Goal: Book appointment/travel/reservation

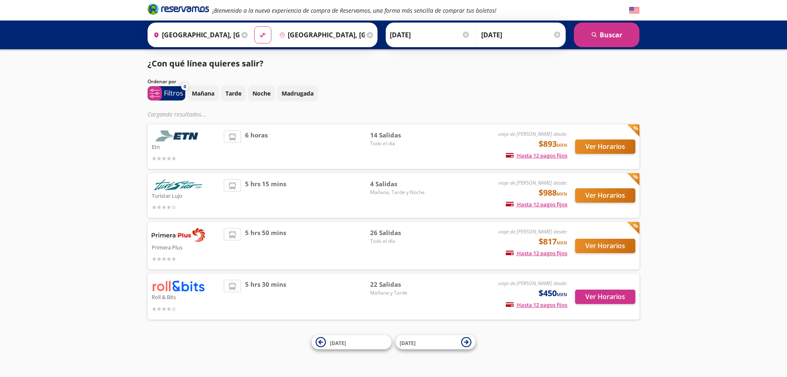
click at [128, 170] on div "¡Bienvenido a la nueva experiencia de compra de Reservamos, una forma más senci…" at bounding box center [393, 188] width 787 height 377
click at [396, 33] on input "22-Sep-25" at bounding box center [430, 35] width 80 height 21
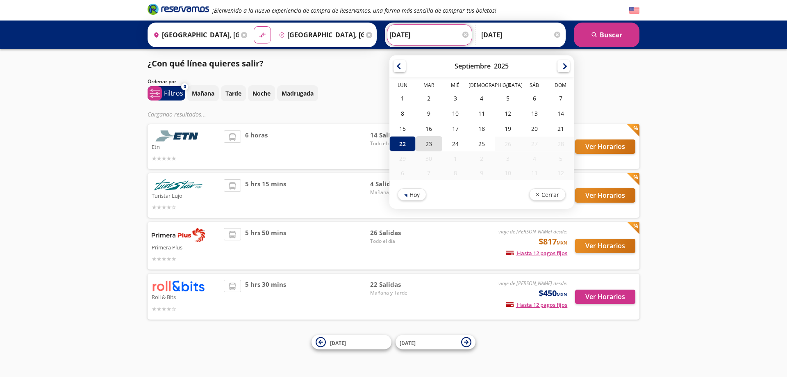
click at [421, 142] on div "23" at bounding box center [429, 143] width 26 height 15
type input "[DATE]"
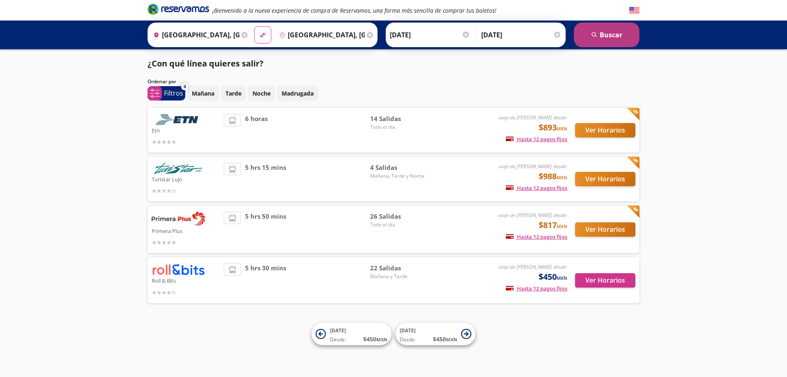
click at [602, 28] on button "search [GEOGRAPHIC_DATA]" at bounding box center [607, 35] width 66 height 25
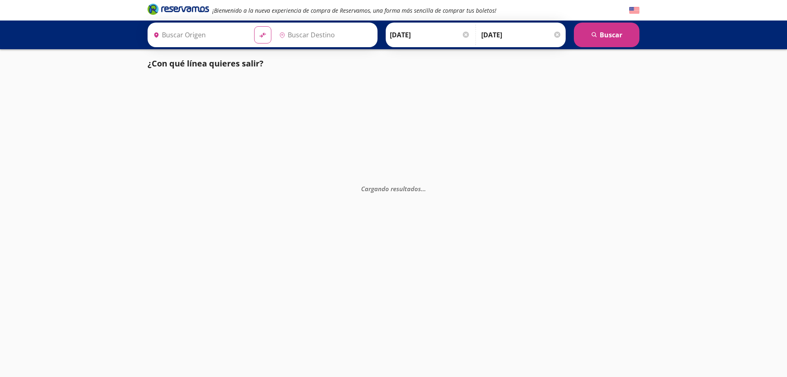
type input "[GEOGRAPHIC_DATA], [GEOGRAPHIC_DATA]"
click at [403, 29] on input "[DATE]" at bounding box center [430, 35] width 80 height 21
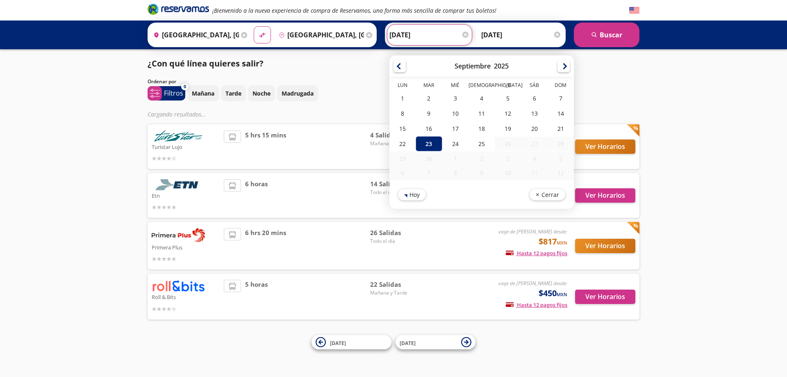
click at [90, 114] on div "¡Bienvenido a la nueva experiencia de compra de Reservamos, una forma más senci…" at bounding box center [393, 188] width 787 height 377
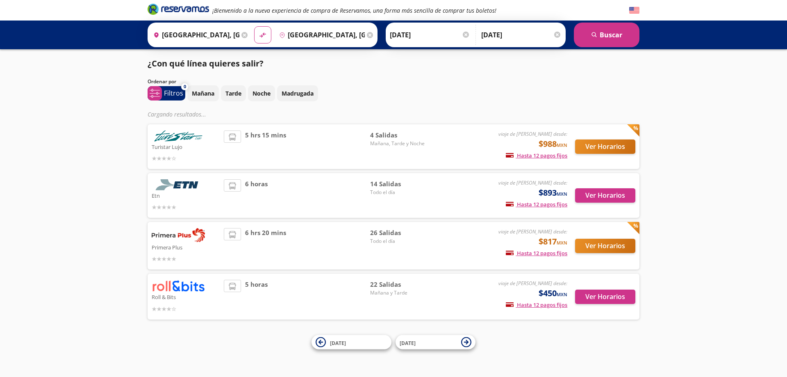
click at [141, 139] on div "¡Bienvenido a la nueva experiencia de compra de Reservamos, una forma más senci…" at bounding box center [393, 188] width 787 height 377
click at [523, 51] on div "¡Bienvenido a la nueva experiencia de compra de Reservamos, una forma más senci…" at bounding box center [393, 188] width 787 height 377
drag, startPoint x: 522, startPoint y: 43, endPoint x: 522, endPoint y: 38, distance: 4.6
click at [522, 38] on input "[DATE]" at bounding box center [521, 35] width 80 height 21
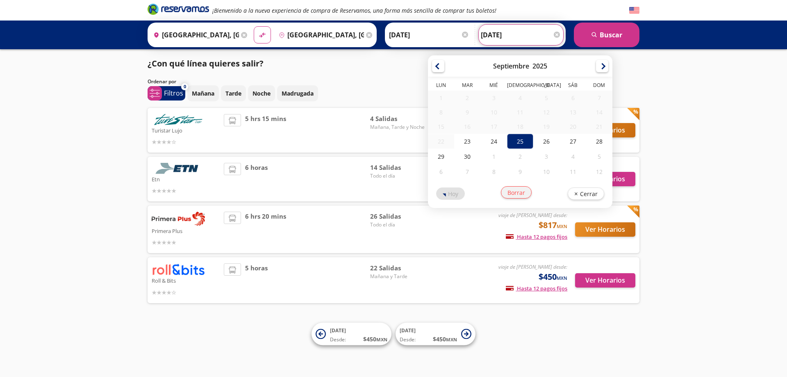
click at [515, 197] on button "Borrar" at bounding box center [516, 192] width 31 height 12
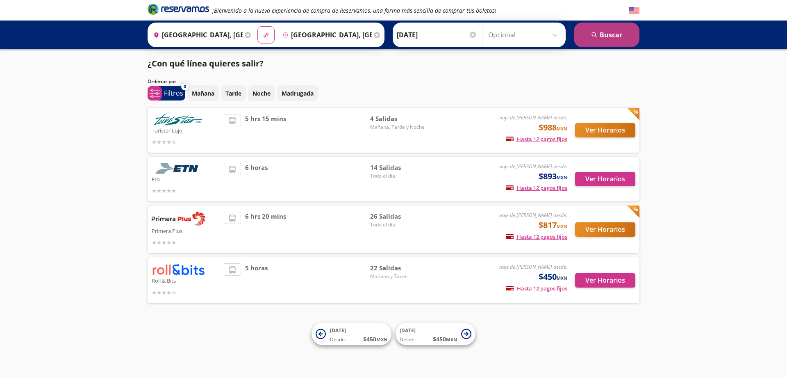
click at [614, 42] on button "search [GEOGRAPHIC_DATA]" at bounding box center [607, 35] width 66 height 25
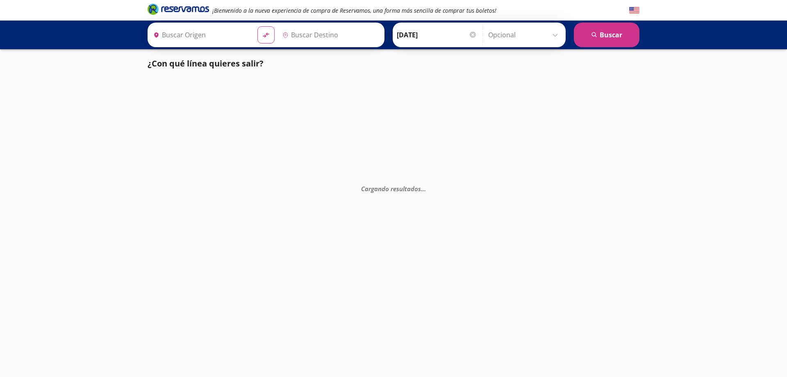
type input "[GEOGRAPHIC_DATA], [GEOGRAPHIC_DATA]"
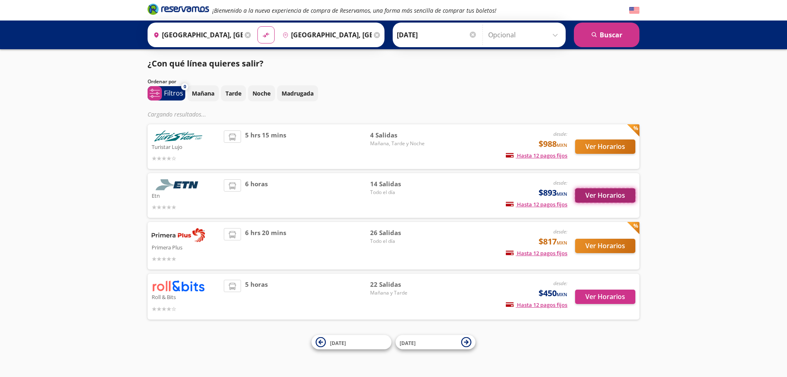
click at [625, 195] on button "Ver Horarios" at bounding box center [605, 195] width 60 height 14
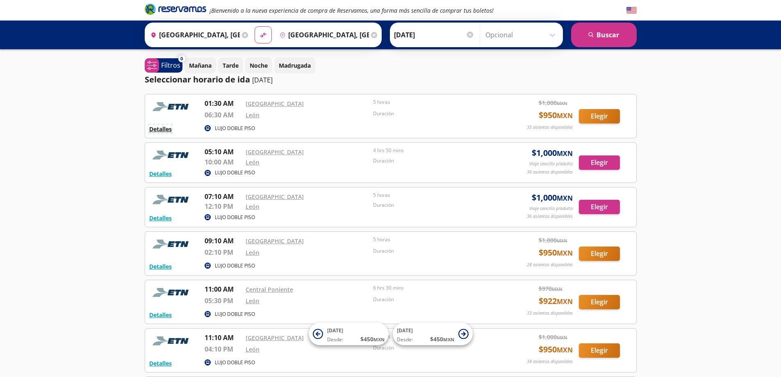
click at [154, 130] on button "Detalles" at bounding box center [160, 129] width 23 height 9
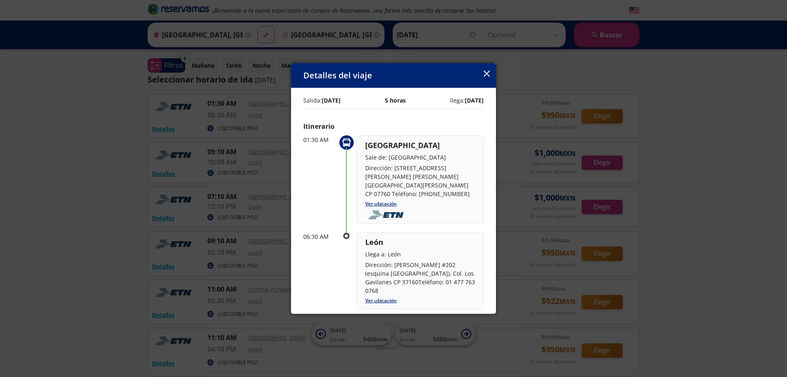
click at [490, 72] on icon "button" at bounding box center [487, 74] width 6 height 6
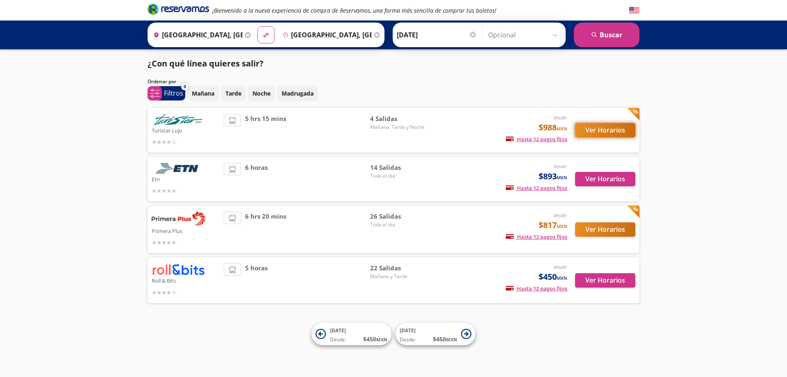
click at [608, 130] on button "Ver Horarios" at bounding box center [605, 130] width 60 height 14
click at [593, 230] on button "Ver Horarios" at bounding box center [605, 229] width 60 height 14
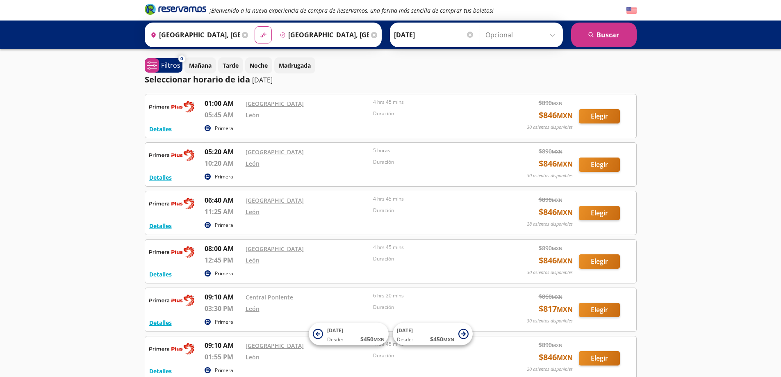
click at [68, 169] on div "¡Bienvenido a la nueva experiencia de compra de Reservamos, una forma más senci…" at bounding box center [390, 325] width 781 height 651
click at [166, 131] on button "Detalles" at bounding box center [160, 129] width 23 height 9
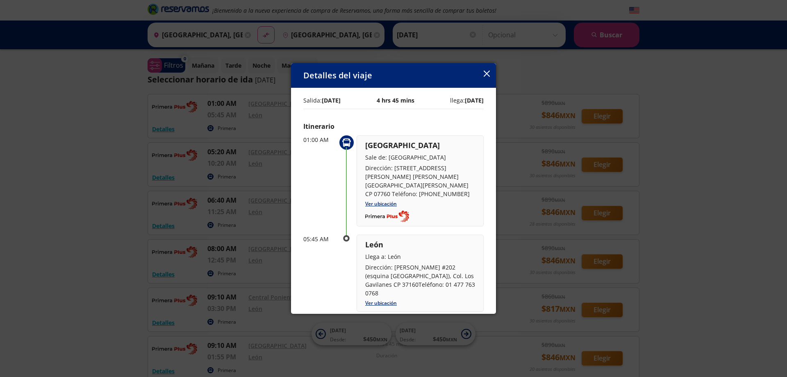
click at [483, 71] on div "Detalles del viaje" at bounding box center [393, 75] width 205 height 25
click at [485, 73] on icon "button" at bounding box center [487, 74] width 6 height 6
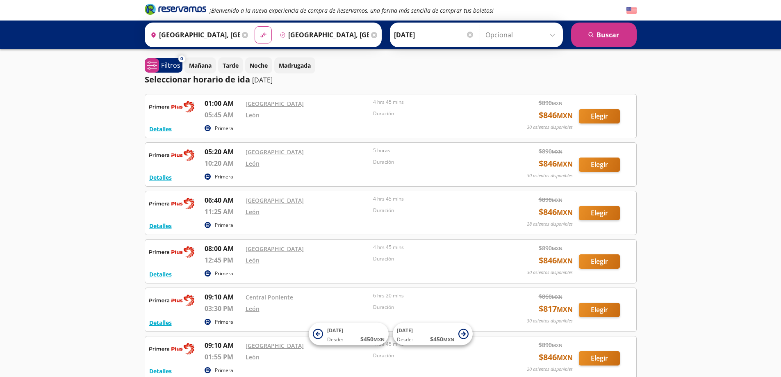
drag, startPoint x: 77, startPoint y: 118, endPoint x: 81, endPoint y: 107, distance: 11.4
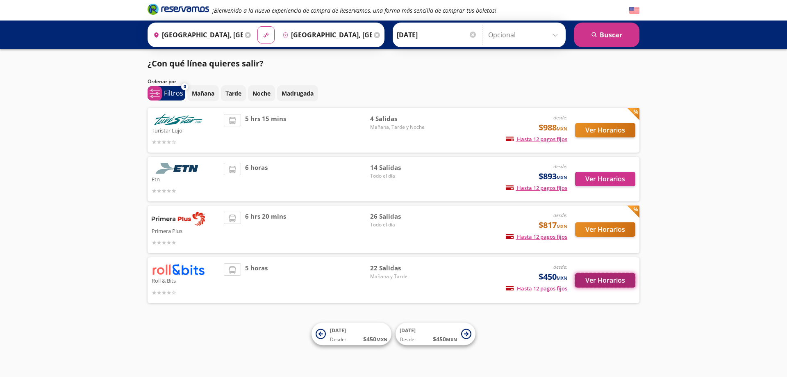
click at [598, 285] on button "Ver Horarios" at bounding box center [605, 280] width 60 height 14
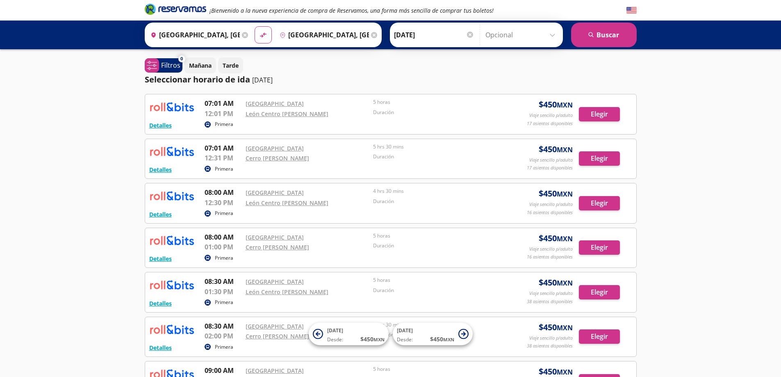
drag, startPoint x: 141, startPoint y: 223, endPoint x: 146, endPoint y: 218, distance: 6.1
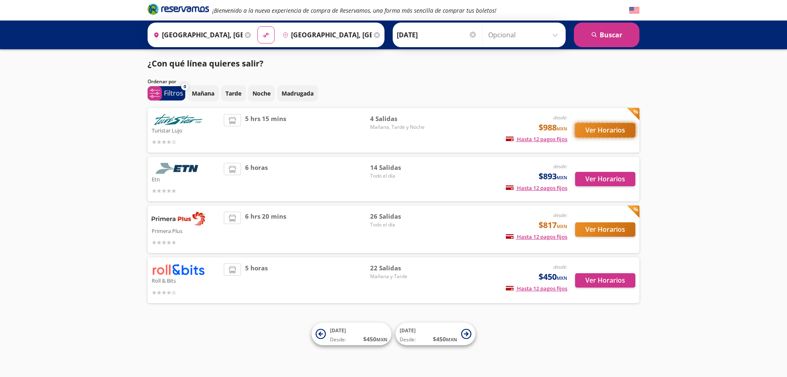
click at [595, 129] on button "Ver Horarios" at bounding box center [605, 130] width 60 height 14
click at [600, 226] on button "Ver Horarios" at bounding box center [605, 229] width 60 height 14
click at [599, 278] on button "Ver Horarios" at bounding box center [605, 280] width 60 height 14
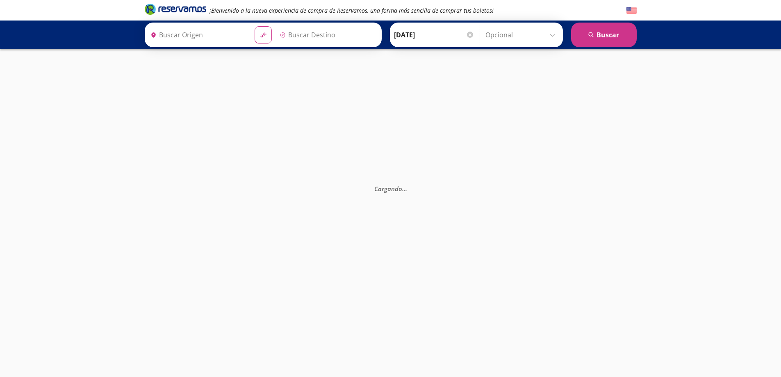
type input "[GEOGRAPHIC_DATA], [GEOGRAPHIC_DATA]"
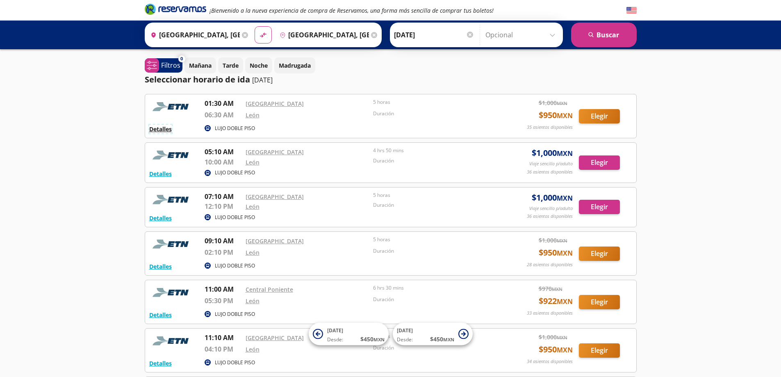
click at [167, 128] on button "Detalles" at bounding box center [160, 129] width 23 height 9
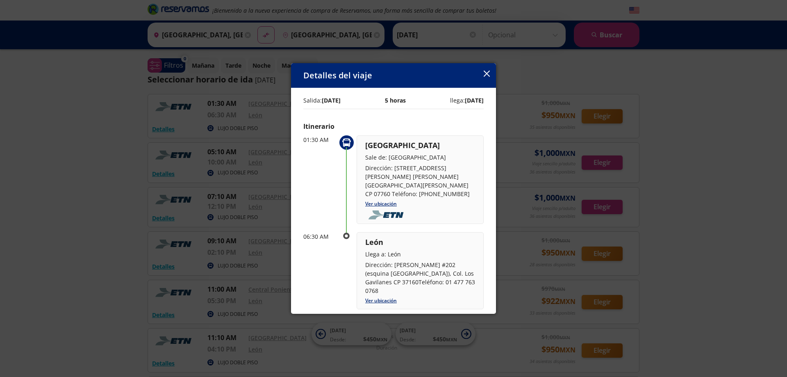
click at [27, 140] on div "Detalles del viaje Salida: 23 Sep 25 5 horas llega: 23 Sep 25 Itinerario 01:30 …" at bounding box center [393, 188] width 787 height 377
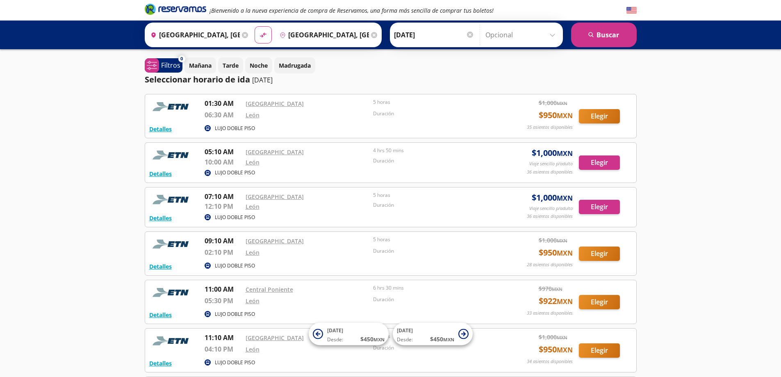
click at [122, 233] on div "¡Bienvenido a la nueva experiencia de compra de Reservamos, una forma más senci…" at bounding box center [390, 319] width 781 height 639
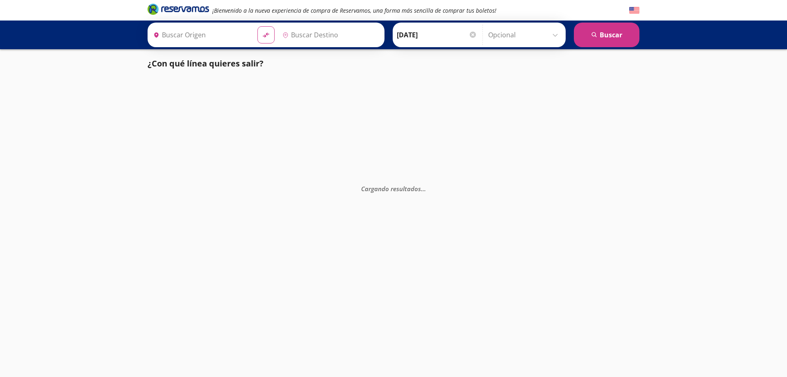
type input "[GEOGRAPHIC_DATA], [GEOGRAPHIC_DATA]"
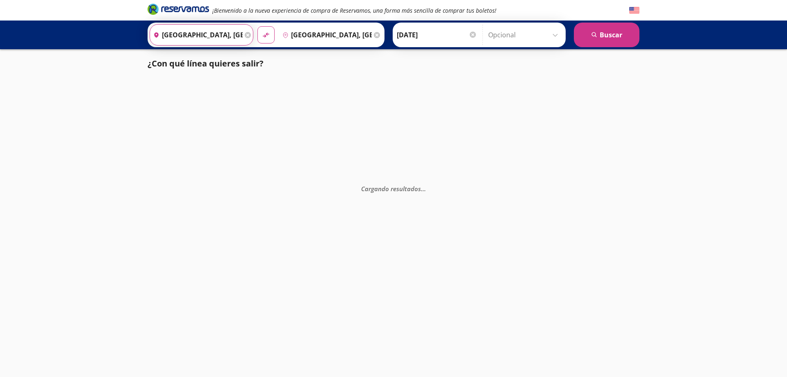
click at [228, 36] on input "[GEOGRAPHIC_DATA], [GEOGRAPHIC_DATA]" at bounding box center [196, 35] width 93 height 21
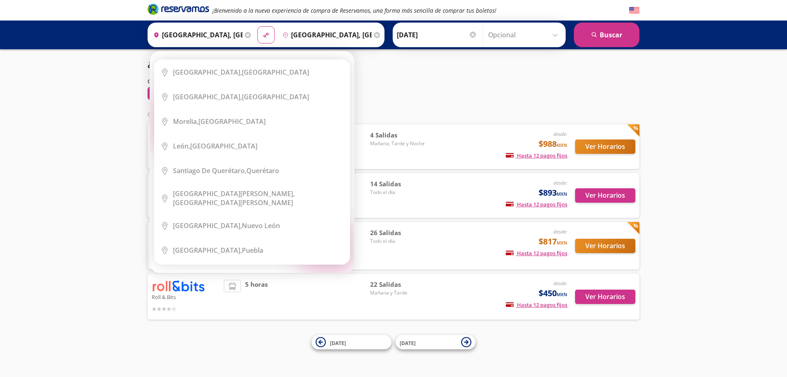
click at [246, 35] on icon at bounding box center [248, 35] width 6 height 6
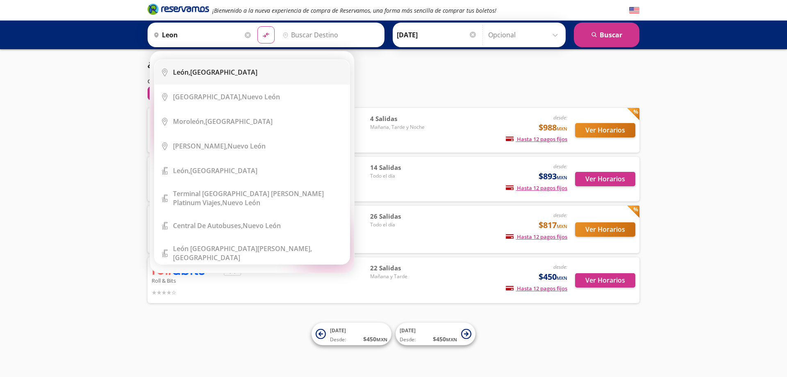
click at [235, 64] on li "City Icon [GEOGRAPHIC_DATA], [GEOGRAPHIC_DATA]" at bounding box center [252, 72] width 195 height 25
type input "[GEOGRAPHIC_DATA], [GEOGRAPHIC_DATA]"
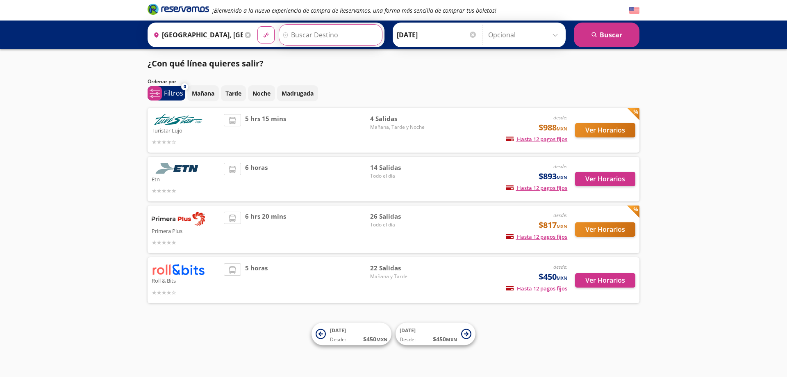
click at [299, 43] on input "Destino" at bounding box center [329, 35] width 101 height 21
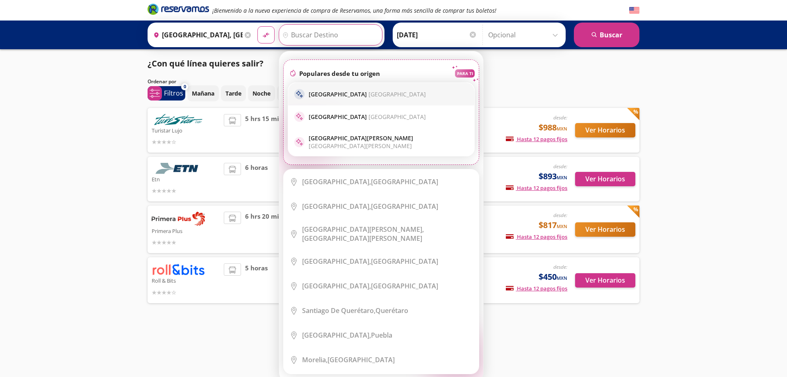
click at [316, 90] on p "[GEOGRAPHIC_DATA] [GEOGRAPHIC_DATA]" at bounding box center [367, 94] width 117 height 8
type input "[GEOGRAPHIC_DATA], [GEOGRAPHIC_DATA]"
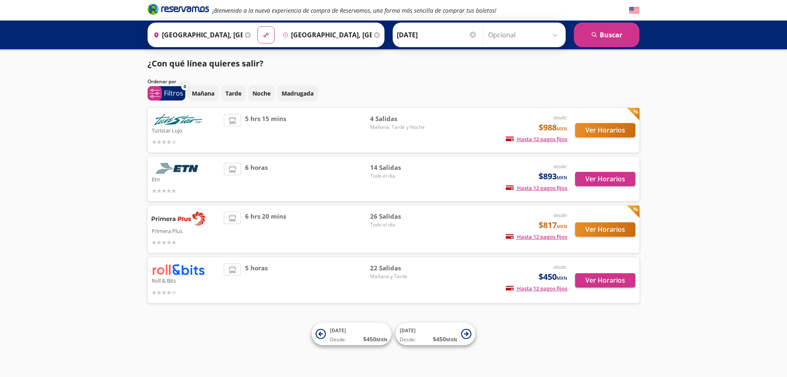
click at [403, 40] on input "[DATE]" at bounding box center [437, 35] width 80 height 21
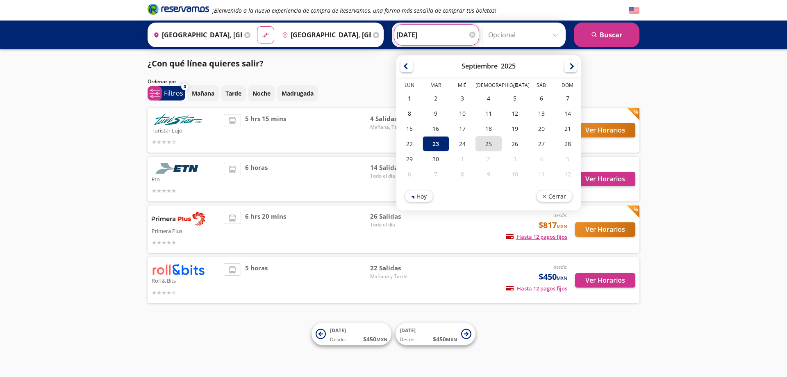
click at [490, 142] on div "25" at bounding box center [489, 143] width 26 height 15
type input "[DATE]"
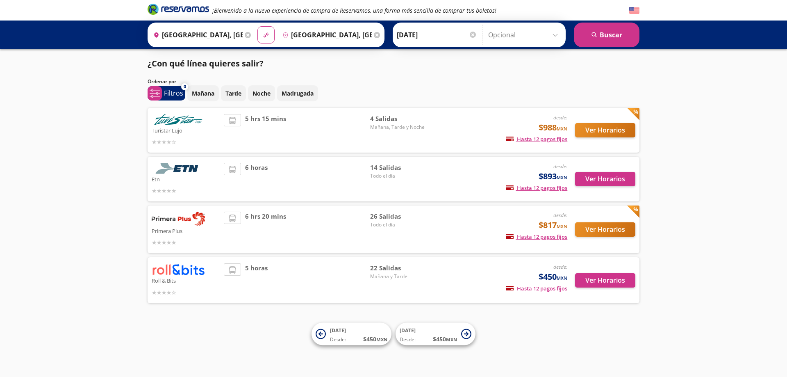
click at [607, 47] on div "Origen heroicons:map-pin-20-solid [GEOGRAPHIC_DATA], [GEOGRAPHIC_DATA] Destino …" at bounding box center [393, 35] width 787 height 29
click at [608, 42] on button "search [GEOGRAPHIC_DATA]" at bounding box center [607, 35] width 66 height 25
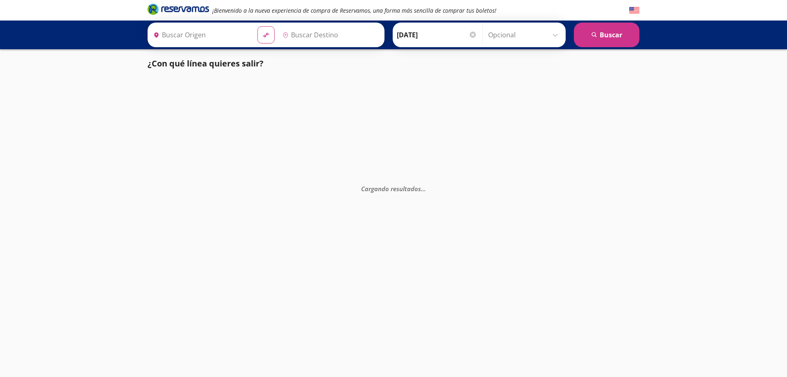
type input "[GEOGRAPHIC_DATA], [GEOGRAPHIC_DATA]"
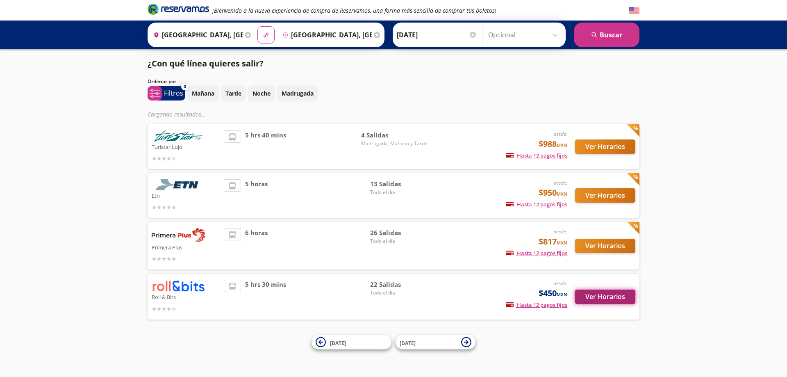
click at [602, 301] on button "Ver Horarios" at bounding box center [605, 296] width 60 height 14
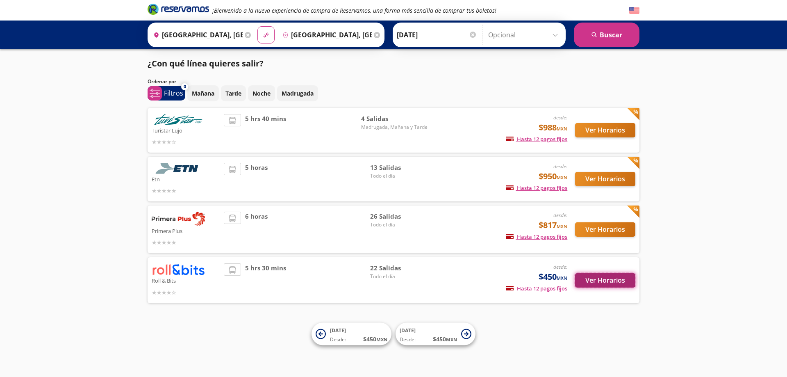
click at [624, 284] on button "Ver Horarios" at bounding box center [605, 280] width 60 height 14
click at [579, 136] on button "Ver Horarios" at bounding box center [605, 130] width 60 height 14
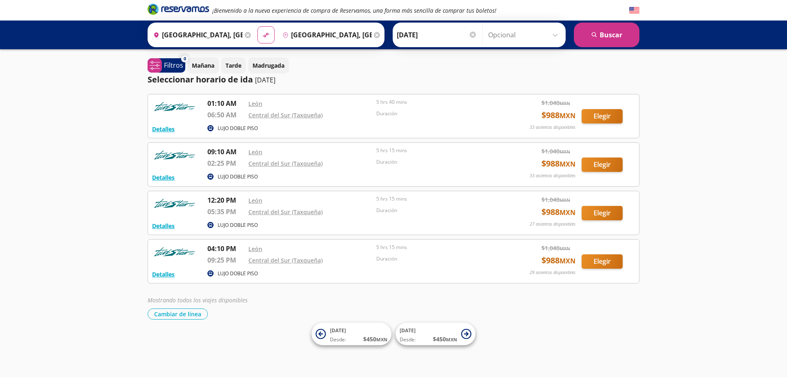
drag, startPoint x: 687, startPoint y: 199, endPoint x: 683, endPoint y: 197, distance: 4.8
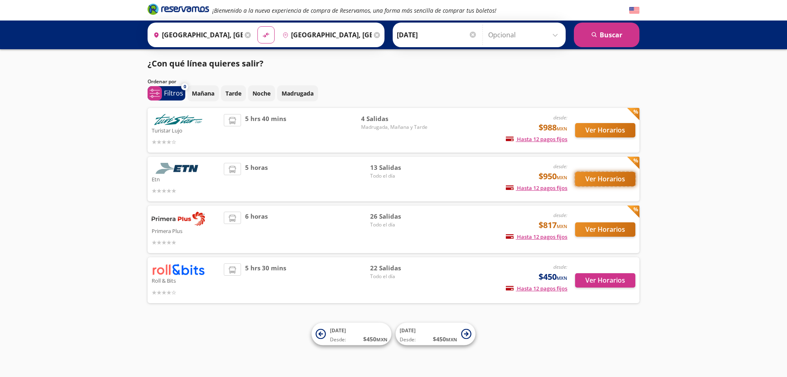
click at [605, 179] on button "Ver Horarios" at bounding box center [605, 179] width 60 height 14
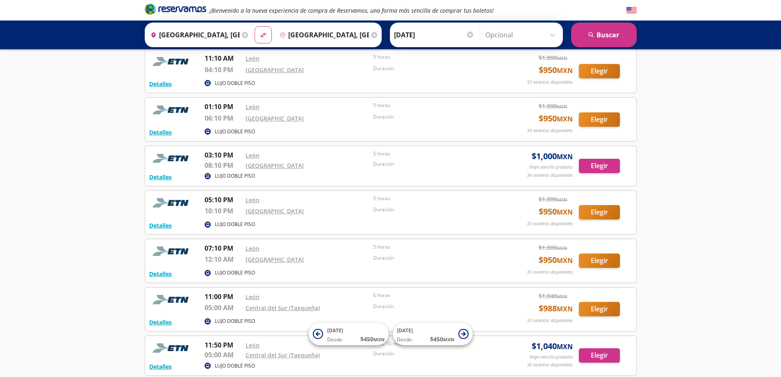
scroll to position [328, 0]
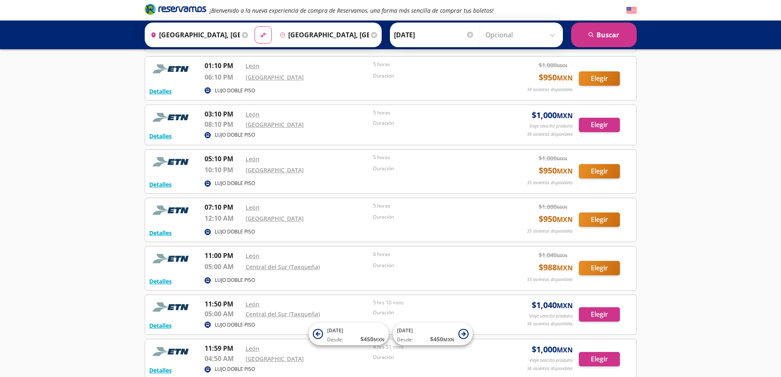
click at [101, 196] on div "¡Bienvenido a la nueva experiencia de compra de Reservamos, una forma más senci…" at bounding box center [390, 64] width 781 height 784
